Goal: Navigation & Orientation: Find specific page/section

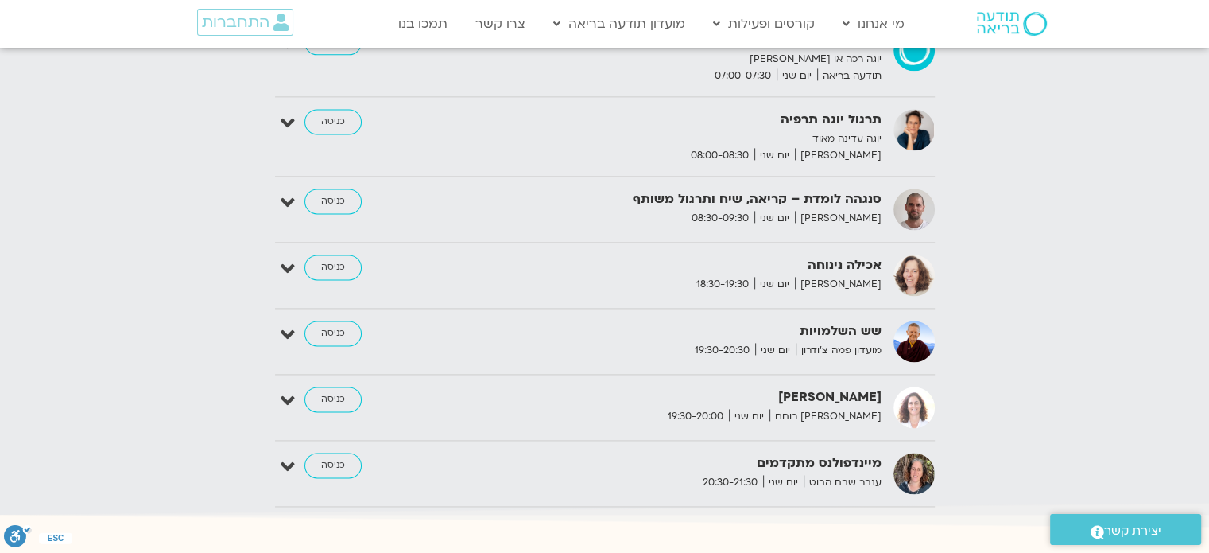
scroll to position [2147, 0]
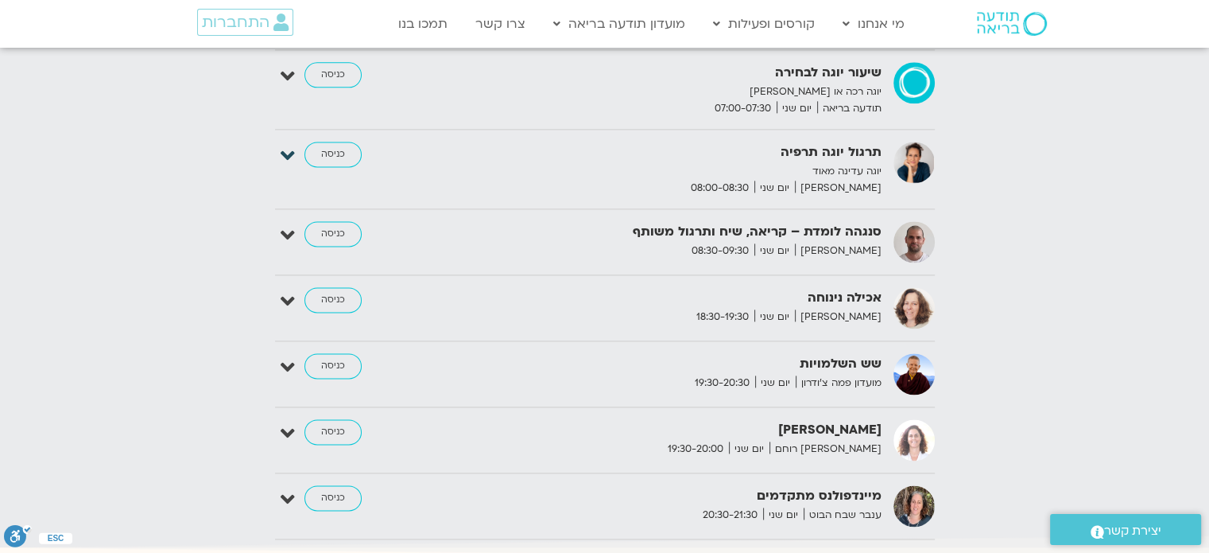
click at [286, 145] on icon at bounding box center [288, 156] width 14 height 22
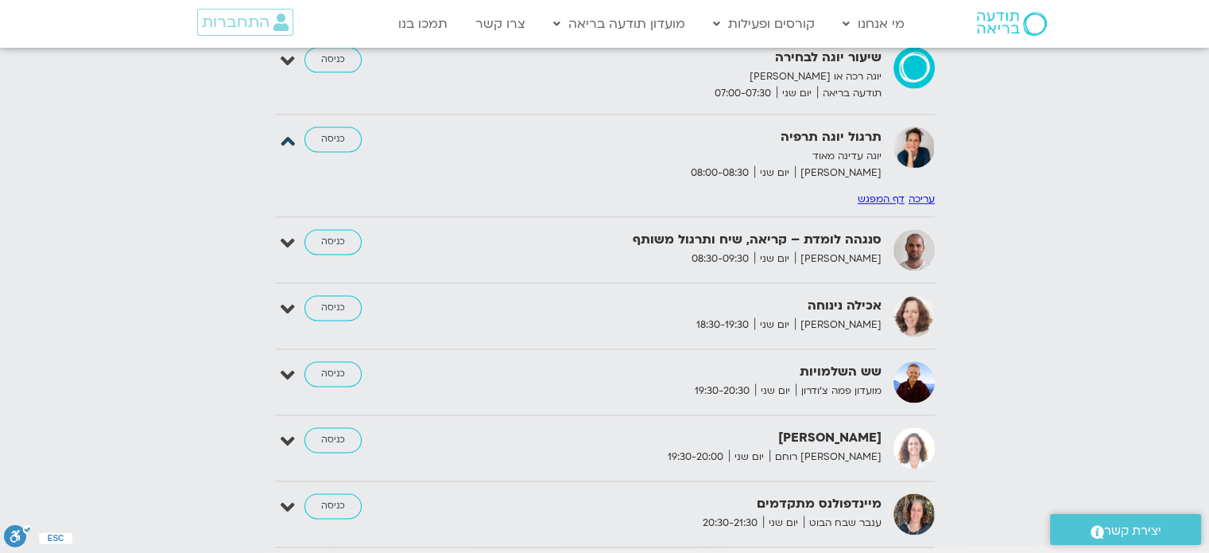
scroll to position [2175, 0]
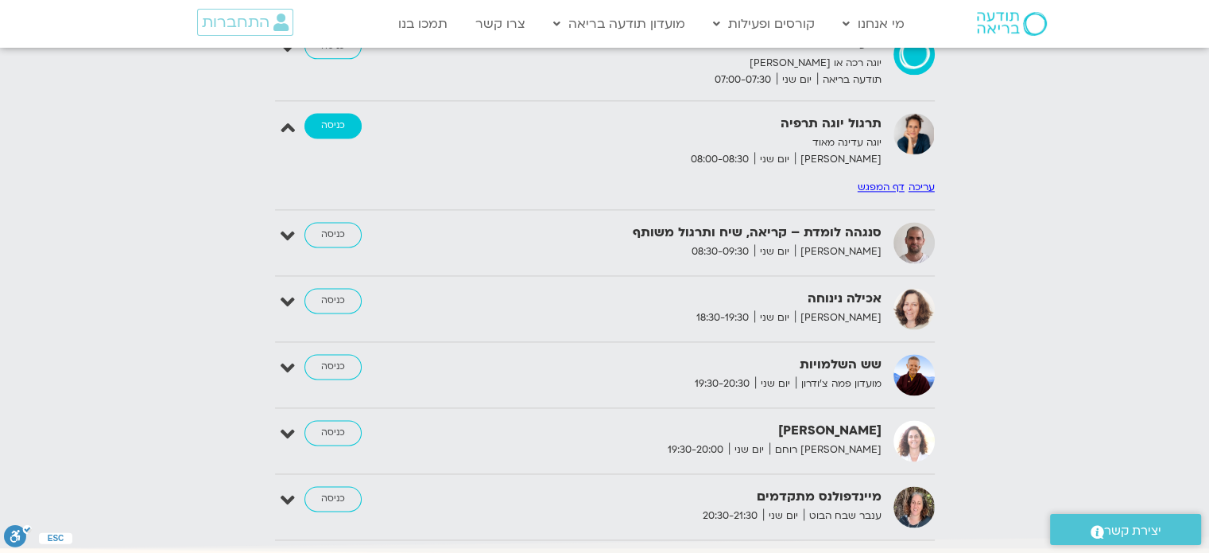
click at [324, 113] on link "כניסה" at bounding box center [332, 125] width 57 height 25
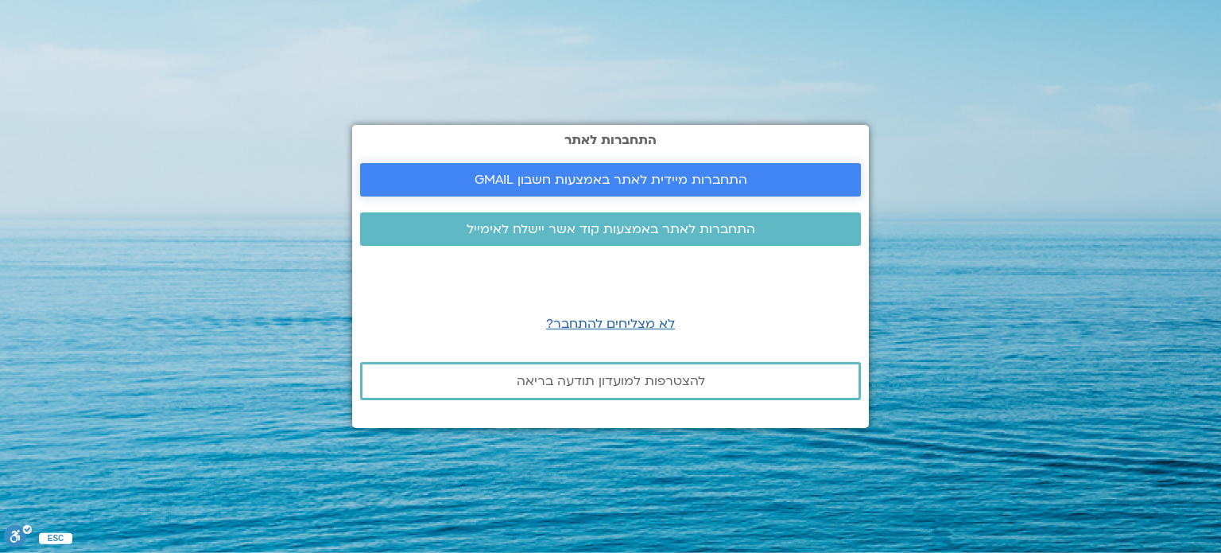
click at [654, 176] on span "התחברות מיידית לאתר באמצעות חשבון GMAIL" at bounding box center [611, 180] width 273 height 14
click at [546, 177] on span "התחברות מיידית לאתר באמצעות חשבון GMAIL" at bounding box center [611, 180] width 273 height 14
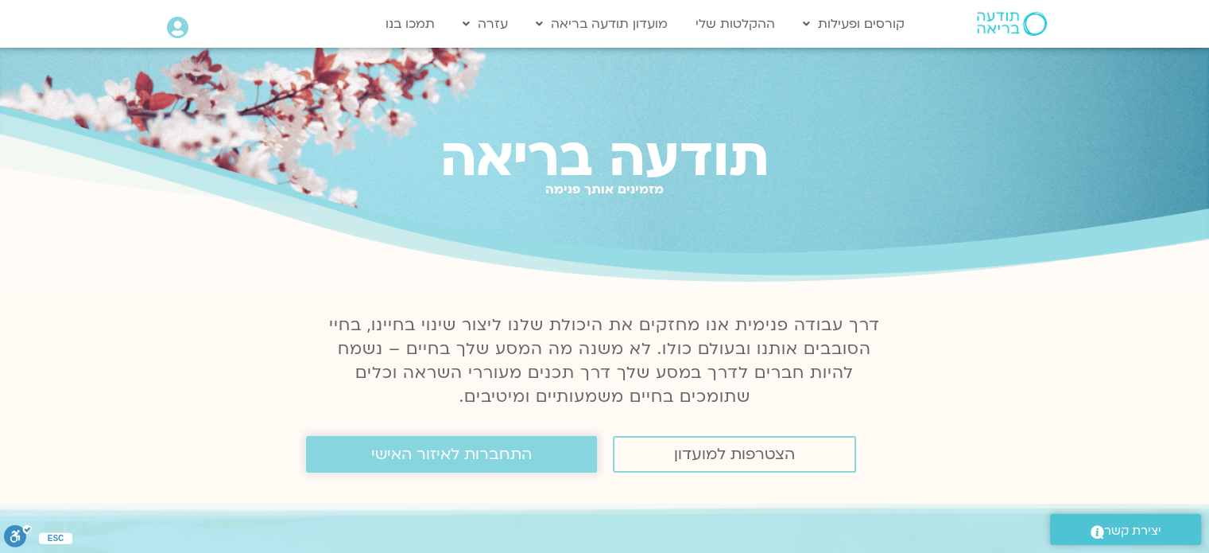
click at [393, 456] on span "התחברות לאיזור האישי" at bounding box center [451, 453] width 161 height 17
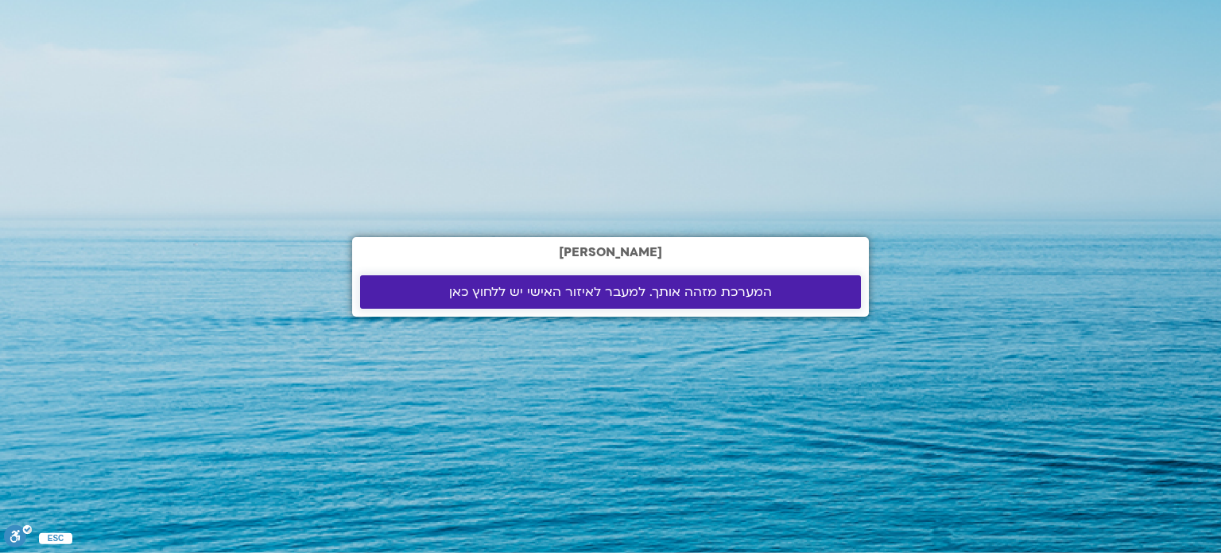
click at [567, 285] on span "המערכת מזהה אותך. למעבר לאיזור האישי יש ללחוץ כאן" at bounding box center [610, 292] width 323 height 14
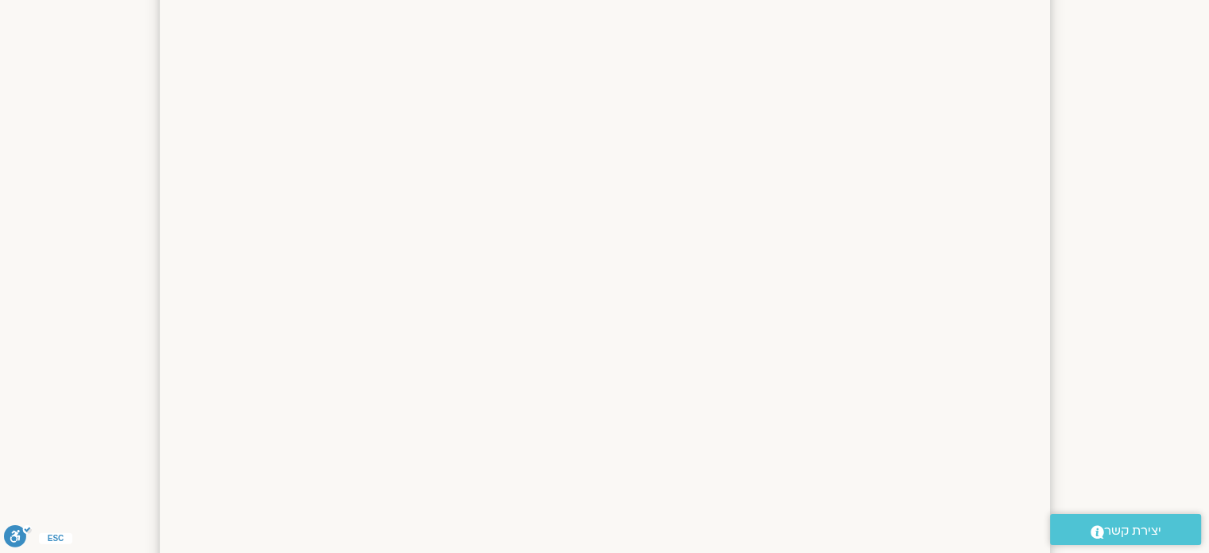
scroll to position [865, 0]
